Goal: Information Seeking & Learning: Check status

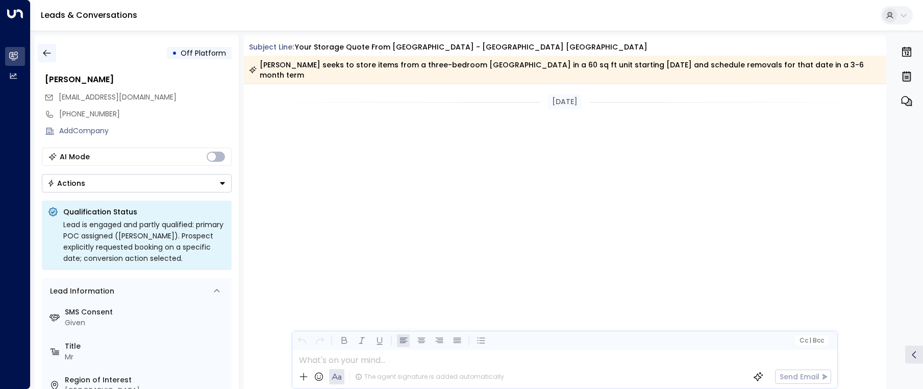
scroll to position [2353, 0]
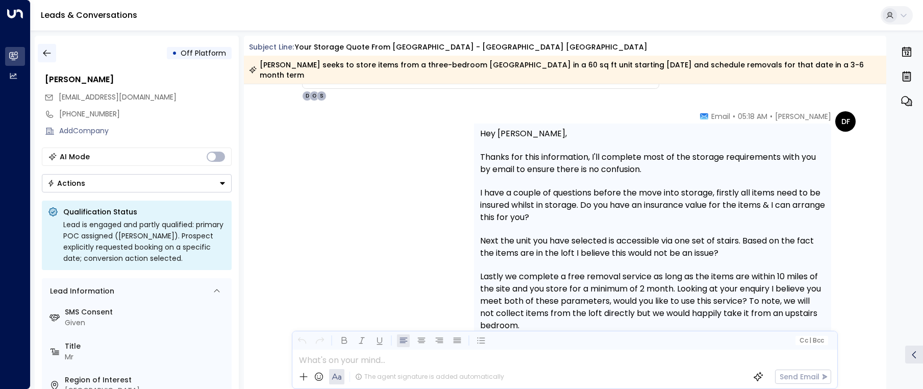
click at [44, 55] on icon "button" at bounding box center [47, 53] width 10 height 10
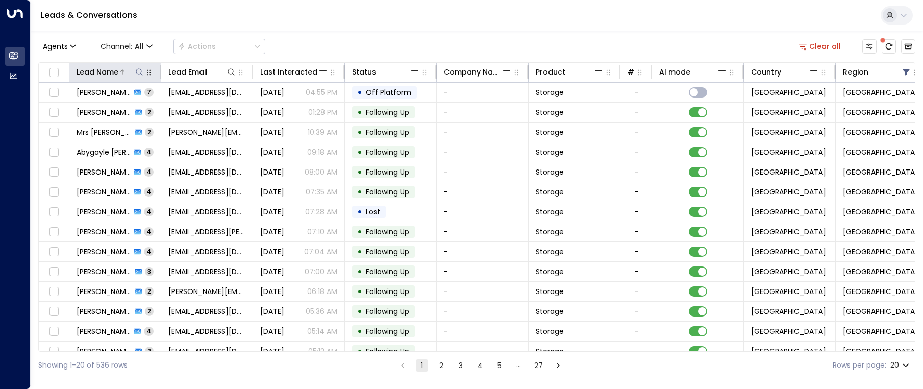
click at [136, 69] on icon at bounding box center [139, 72] width 8 height 8
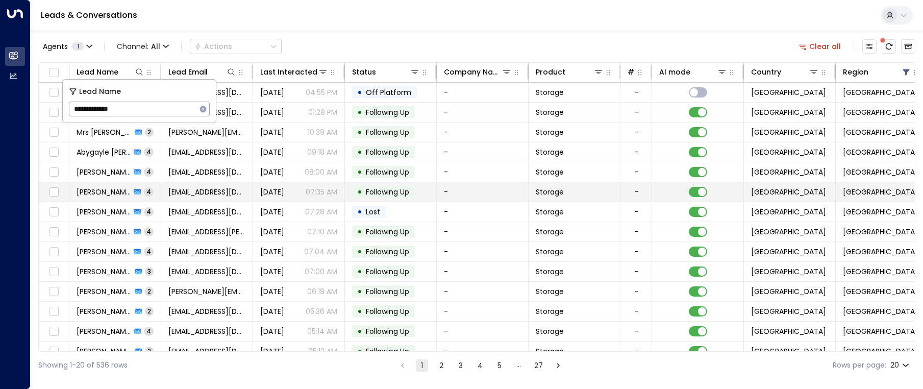
type input "**********"
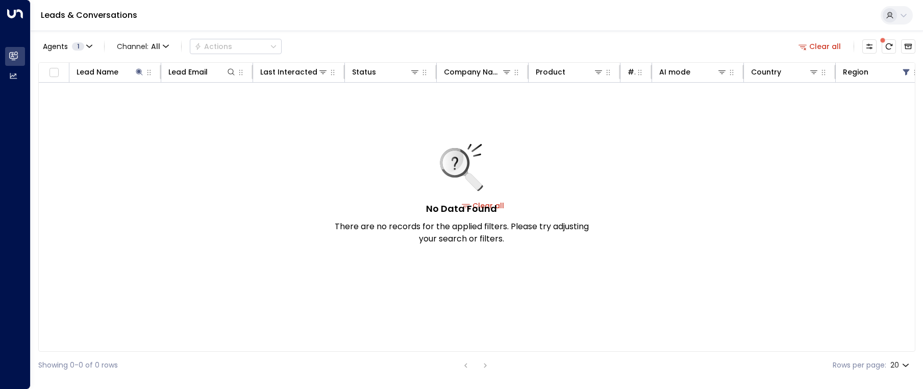
click at [399, 104] on div "No Data Found There are no records for the applied filters. Please try adjustin…" at bounding box center [483, 206] width 889 height 246
click at [137, 71] on icon at bounding box center [139, 72] width 8 height 8
click at [139, 71] on icon at bounding box center [139, 71] width 7 height 7
type input "*****"
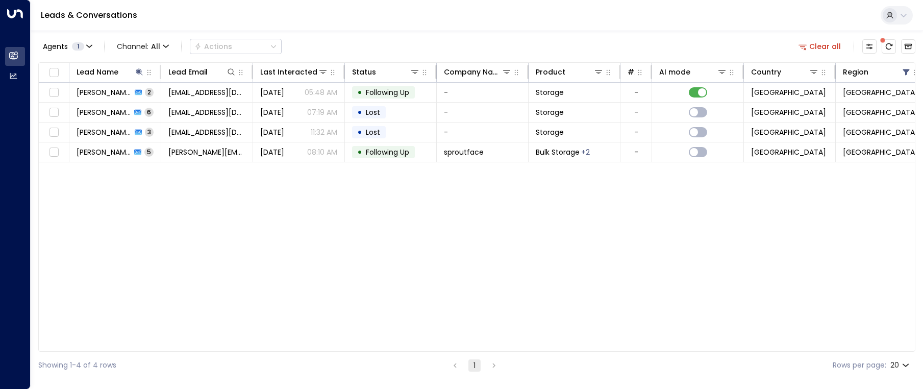
click at [319, 207] on div "Lead Name Lead Email Last Interacted Status Company Name Product # of people AI…" at bounding box center [476, 206] width 877 height 289
click at [135, 76] on button at bounding box center [139, 72] width 10 height 10
drag, startPoint x: 142, startPoint y: 114, endPoint x: 71, endPoint y: 109, distance: 70.6
click at [71, 109] on input "*****" at bounding box center [133, 109] width 128 height 19
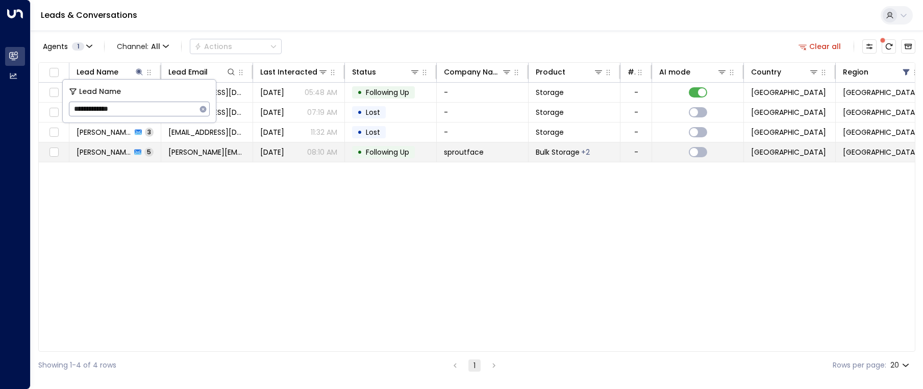
type input "**********"
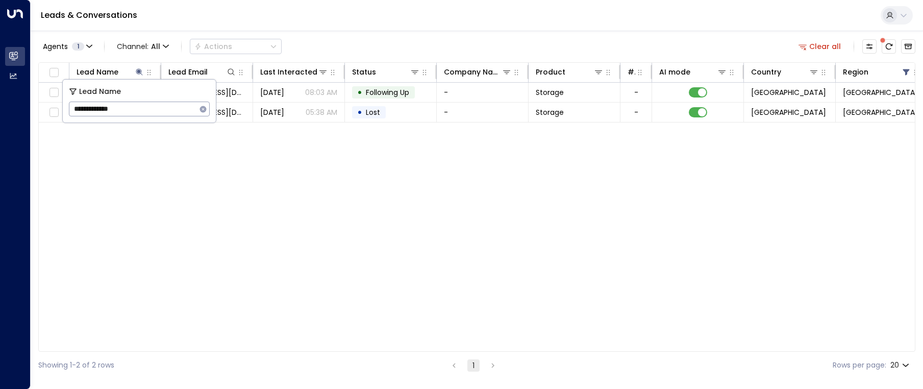
click at [381, 168] on div "Lead Name Lead Email Last Interacted Status Company Name Product # of people AI…" at bounding box center [476, 206] width 877 height 289
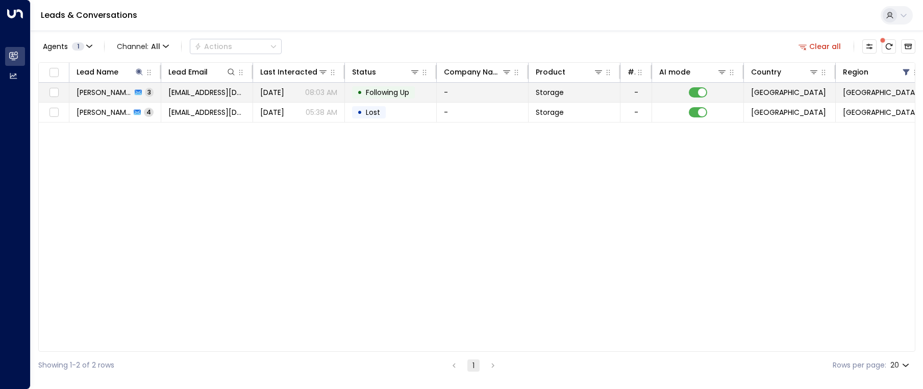
click at [258, 93] on td "[DATE] 08:03 AM" at bounding box center [299, 92] width 92 height 19
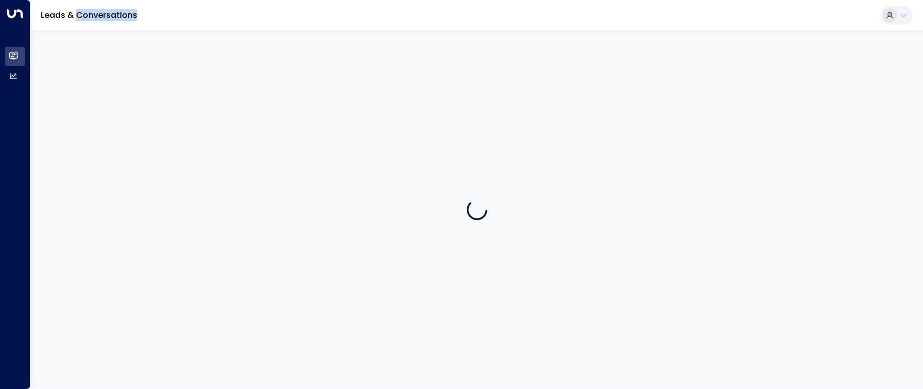
click at [258, 93] on div at bounding box center [477, 210] width 893 height 358
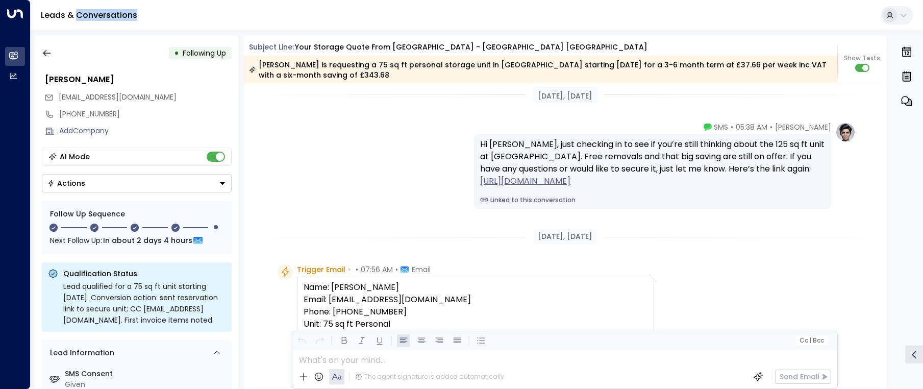
scroll to position [75, 0]
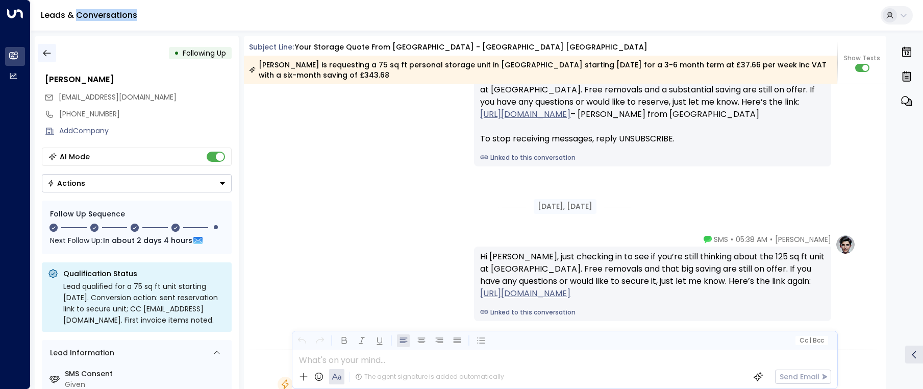
click at [48, 53] on icon "button" at bounding box center [47, 53] width 10 height 10
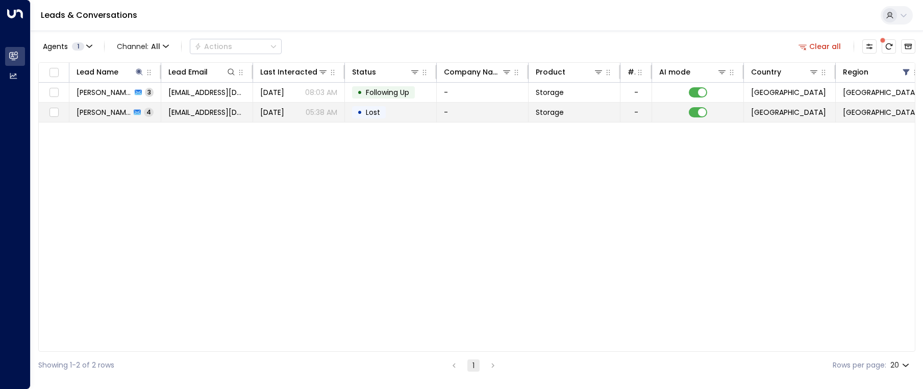
click at [188, 112] on span "[EMAIL_ADDRESS][DOMAIN_NAME]" at bounding box center [206, 112] width 77 height 10
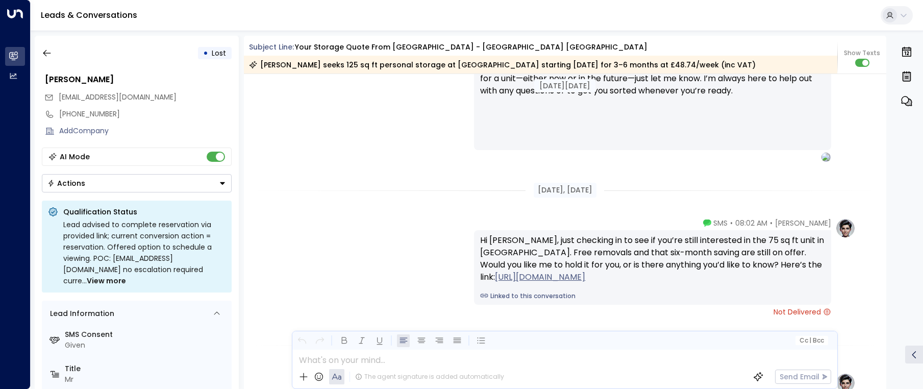
scroll to position [2618, 0]
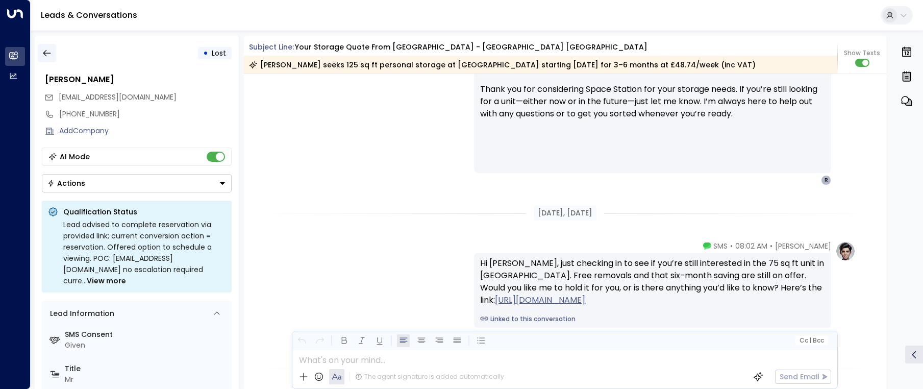
click at [53, 51] on button "button" at bounding box center [47, 53] width 18 height 18
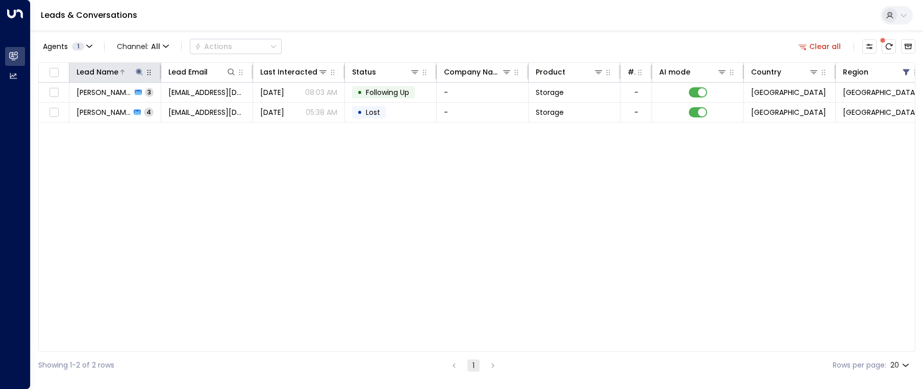
click at [137, 74] on icon at bounding box center [139, 72] width 8 height 8
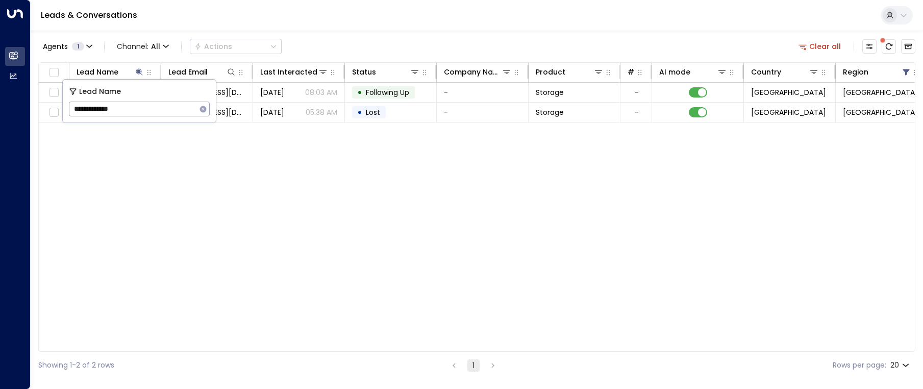
drag, startPoint x: 139, startPoint y: 110, endPoint x: 74, endPoint y: 108, distance: 65.4
click at [74, 108] on input "**********" at bounding box center [133, 109] width 128 height 19
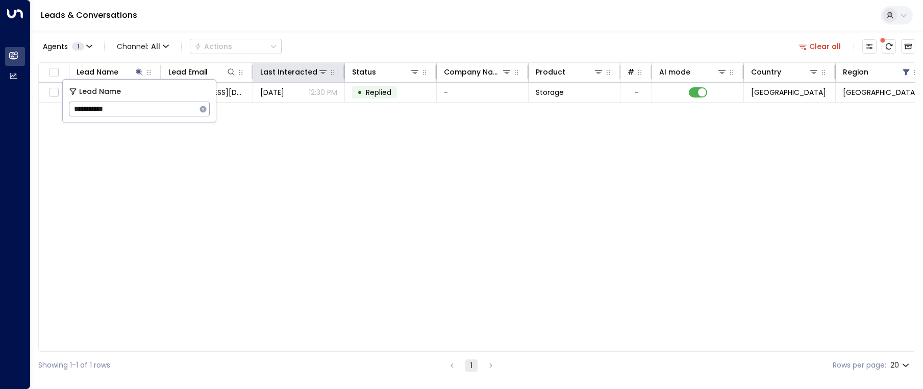
type input "**********"
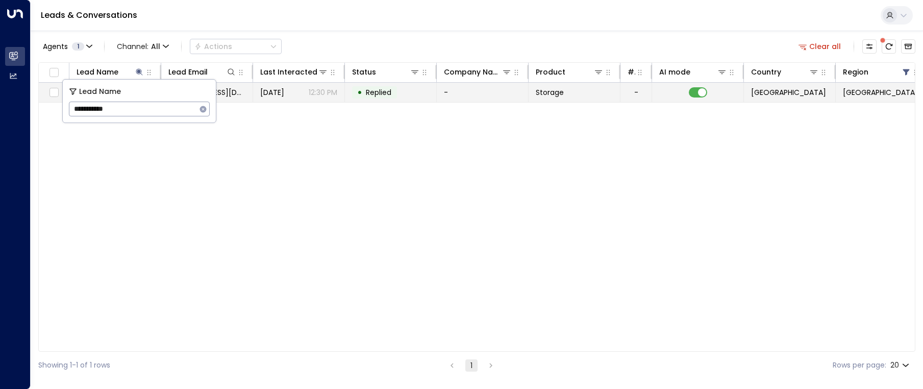
click at [384, 94] on span "Replied" at bounding box center [379, 92] width 26 height 10
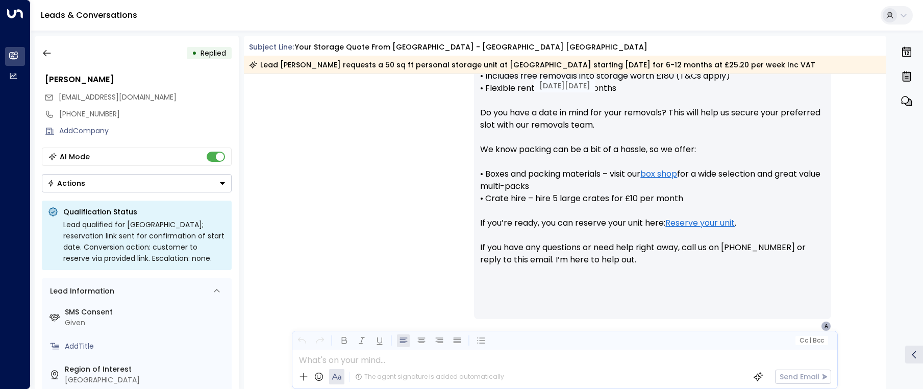
scroll to position [471, 0]
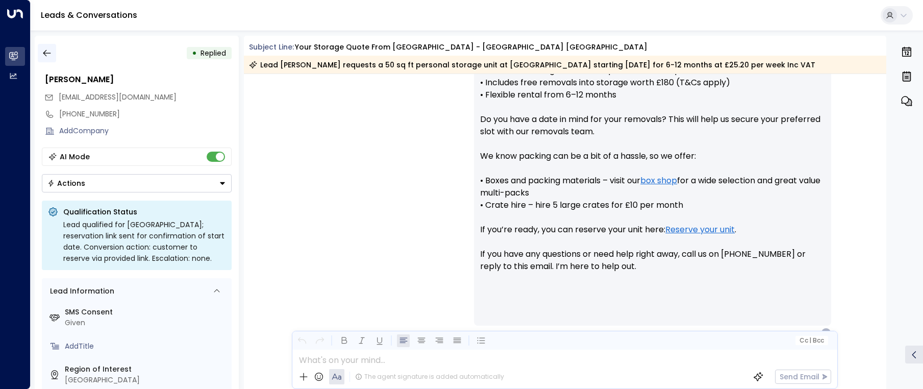
click at [48, 53] on icon "button" at bounding box center [47, 53] width 8 height 7
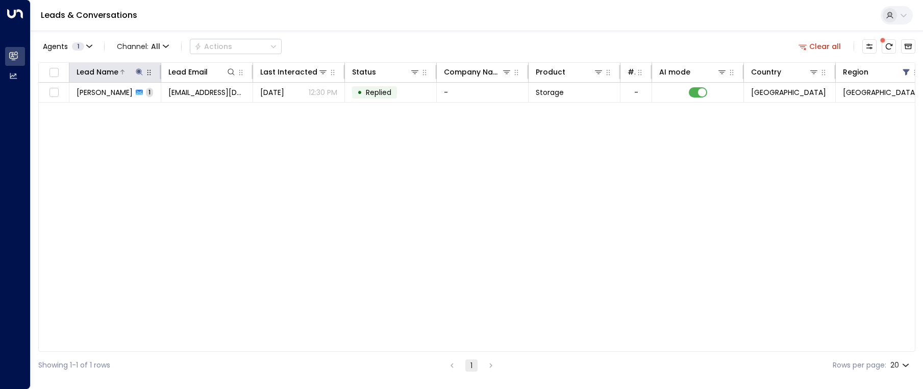
click at [139, 74] on icon at bounding box center [139, 71] width 7 height 7
click at [206, 109] on icon "button" at bounding box center [203, 109] width 7 height 7
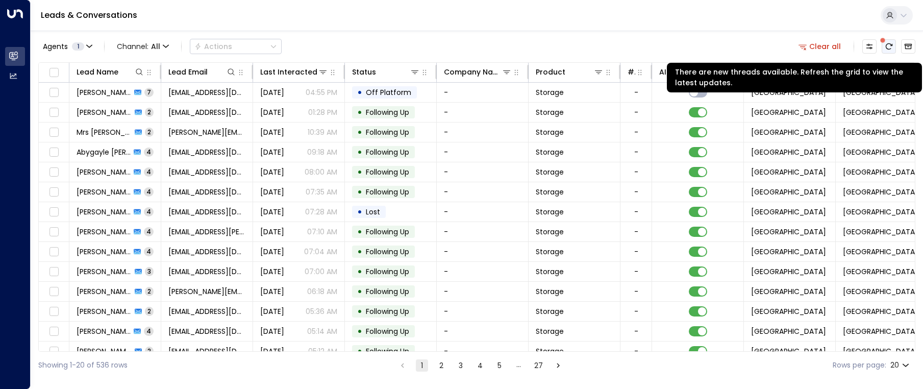
click at [890, 42] on icon "There are new threads available. Refresh the grid to view the latest updates." at bounding box center [889, 46] width 8 height 8
